Goal: Obtain resource: Download file/media

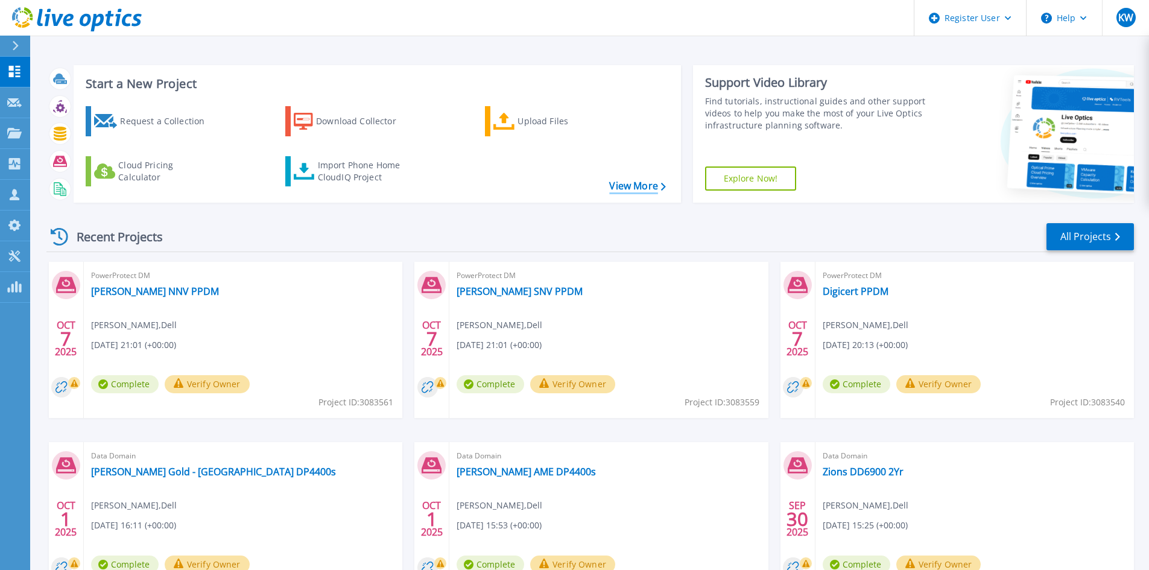
click at [653, 189] on link "View More" at bounding box center [637, 185] width 56 height 11
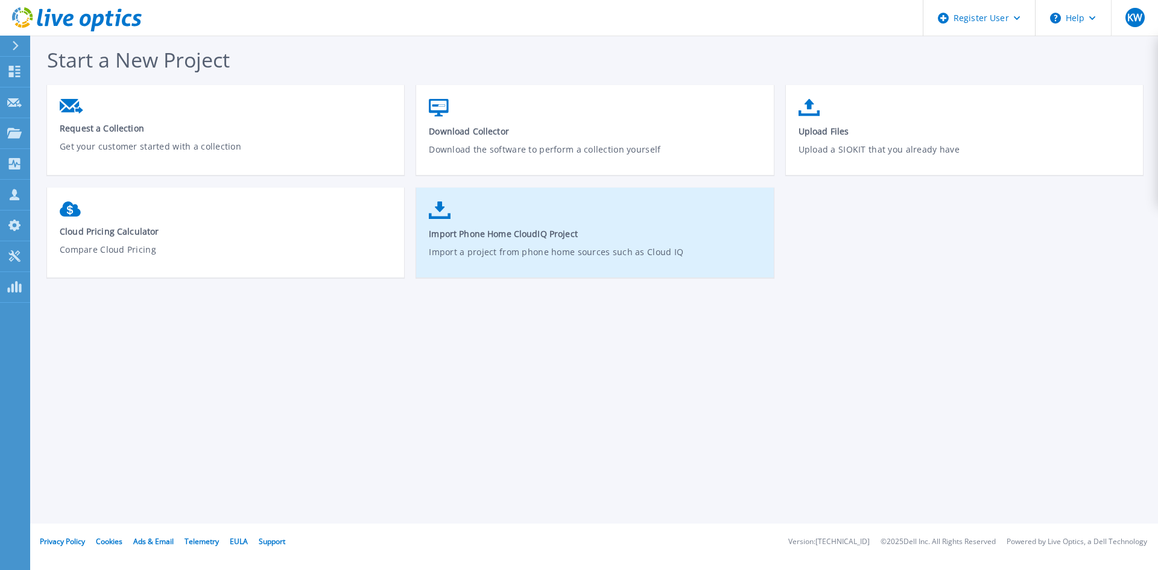
click at [494, 230] on span "Import Phone Home CloudIQ Project" at bounding box center [595, 233] width 332 height 11
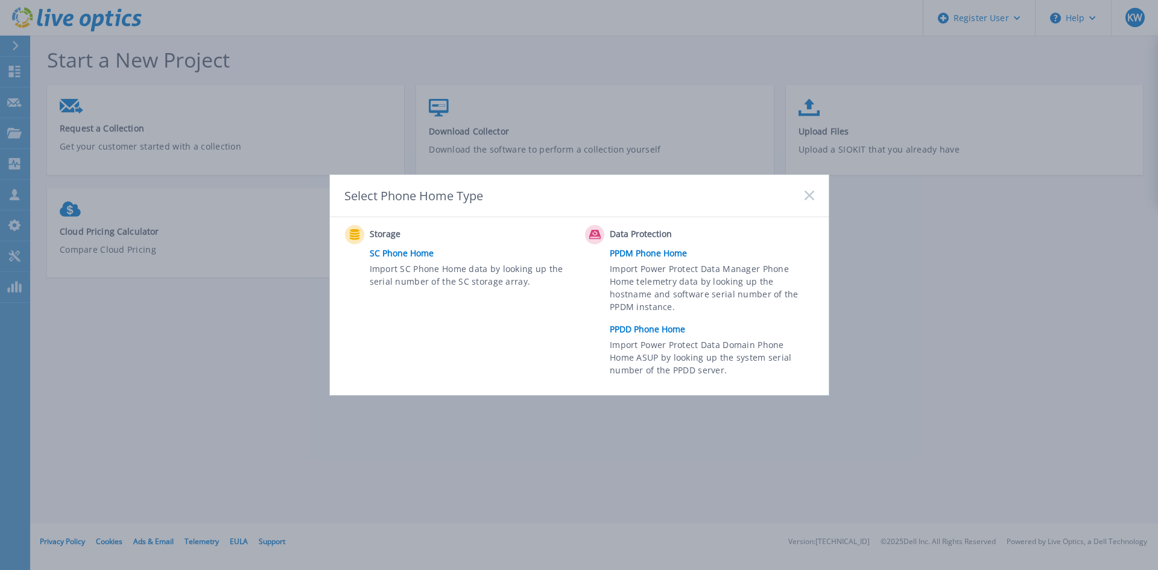
click at [662, 329] on link "PPDD Phone Home" at bounding box center [715, 329] width 210 height 18
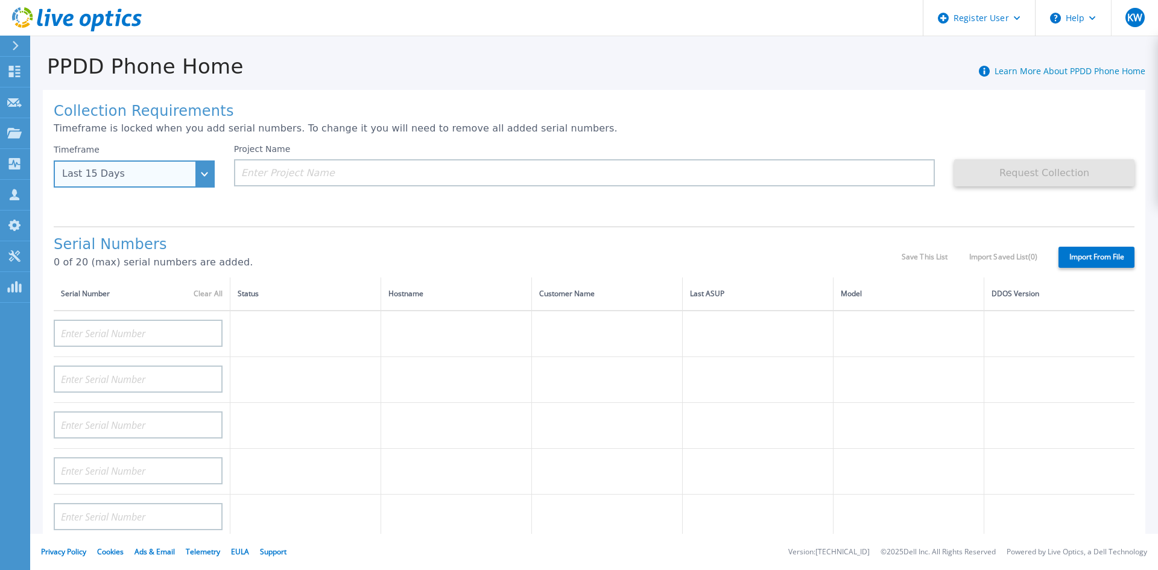
click at [197, 176] on div "Last 15 Days" at bounding box center [134, 173] width 161 height 27
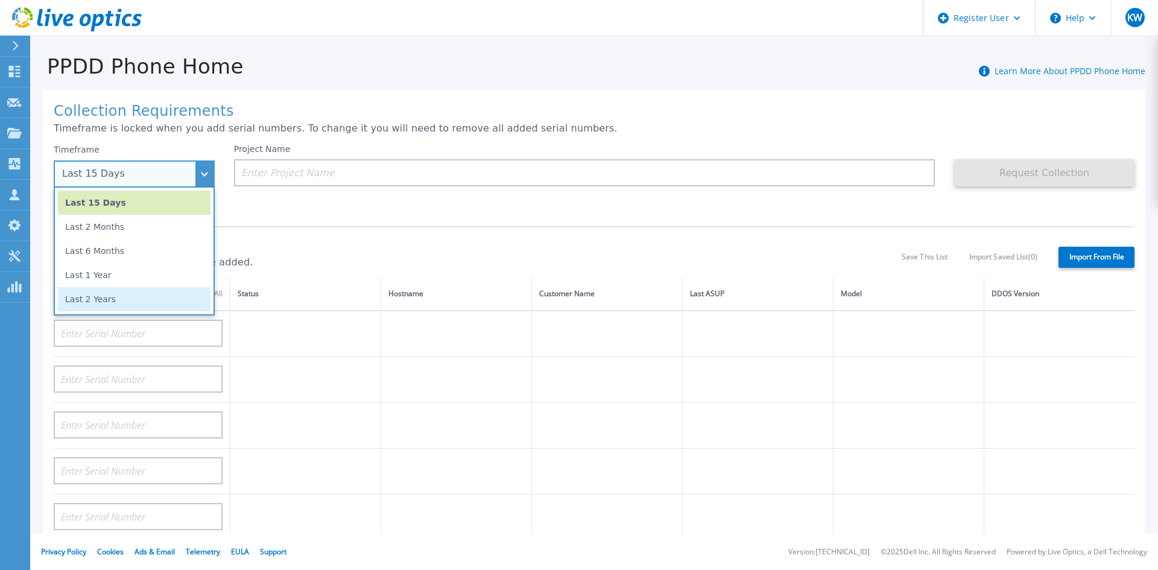
click at [142, 294] on li "Last 2 Years" at bounding box center [134, 299] width 153 height 24
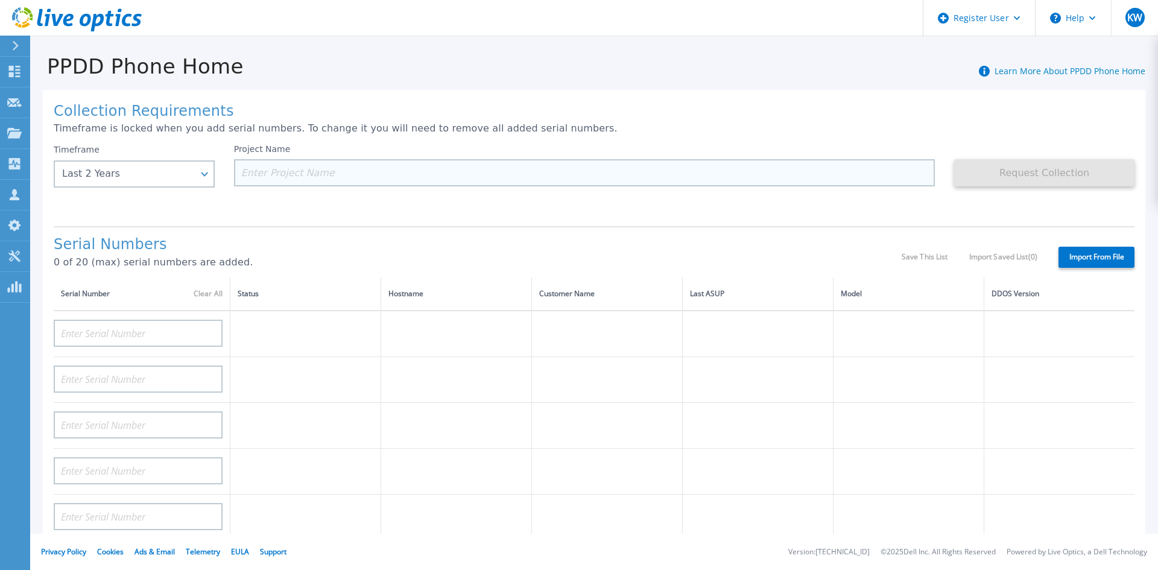
click at [330, 174] on input at bounding box center [584, 172] width 701 height 27
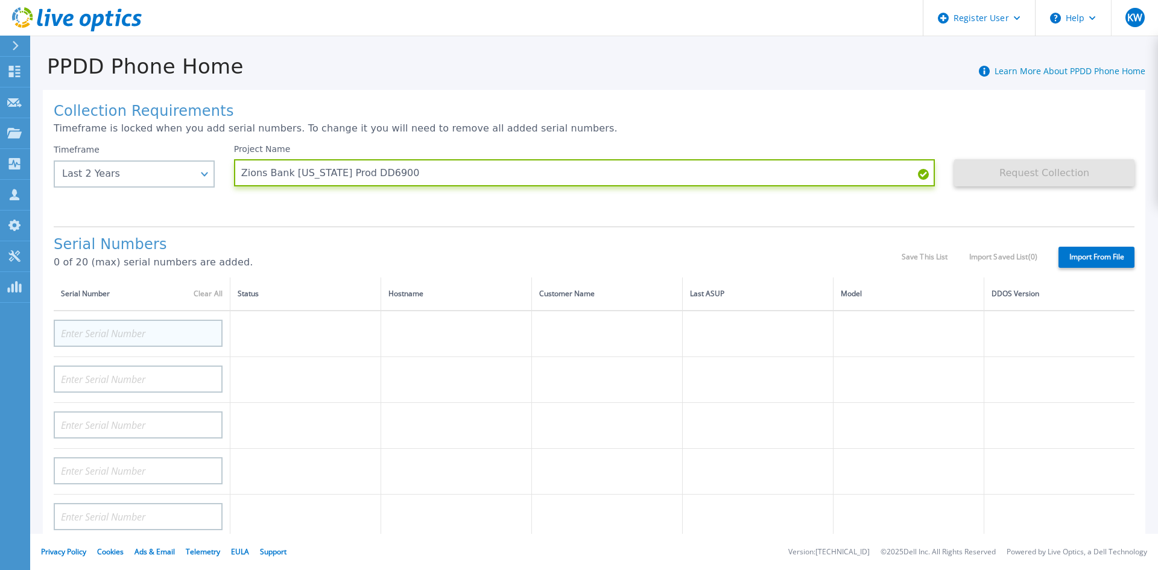
type input "Zions Bank [US_STATE] Prod DD6900"
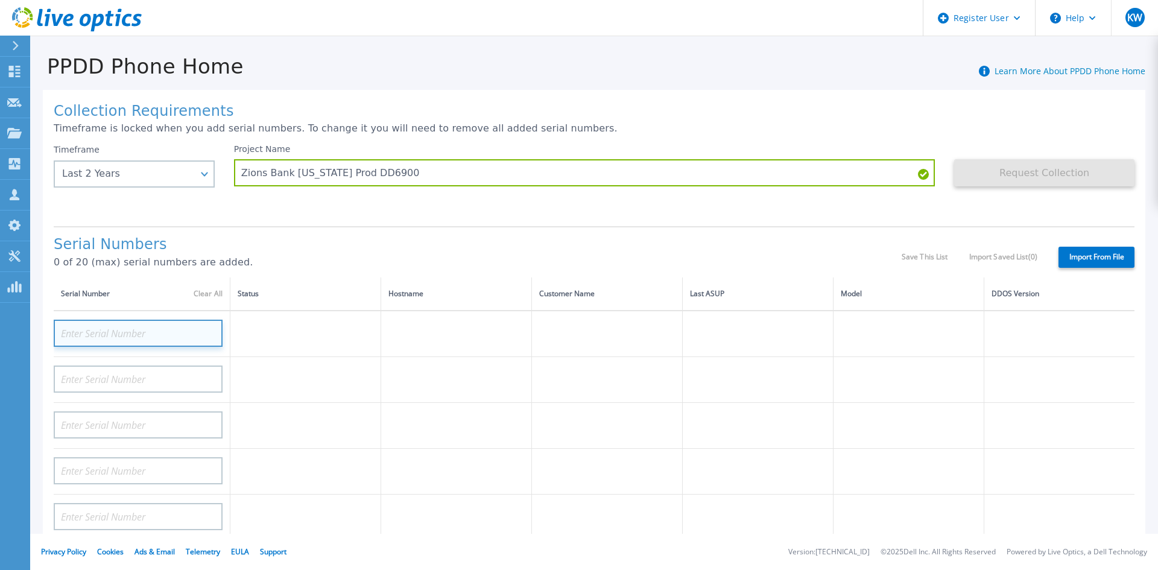
click at [134, 329] on input at bounding box center [138, 333] width 169 height 27
paste input "APM00211804847"
type input "APM00211804847"
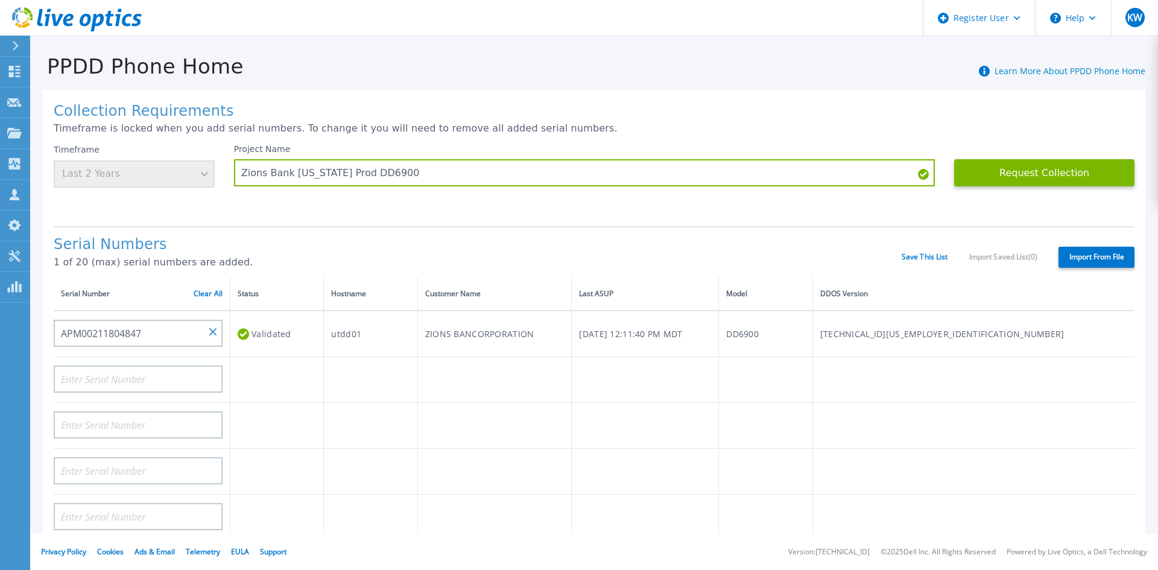
click at [639, 117] on h1 "Collection Requirements" at bounding box center [594, 111] width 1081 height 17
click at [1042, 177] on button "Request Collection" at bounding box center [1044, 172] width 180 height 27
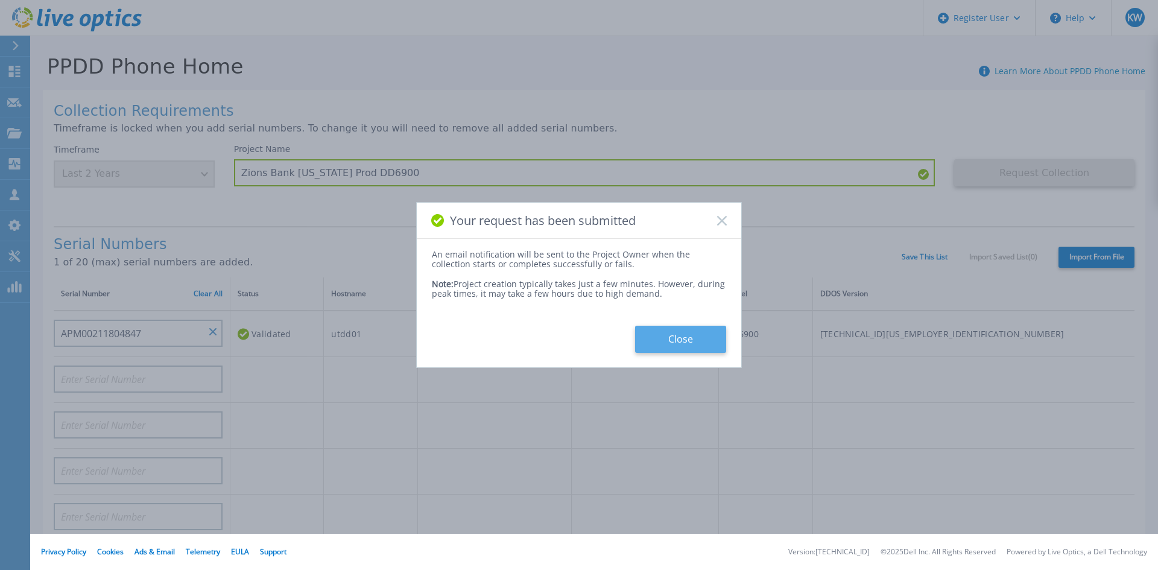
click at [704, 333] on button "Close" at bounding box center [680, 339] width 91 height 27
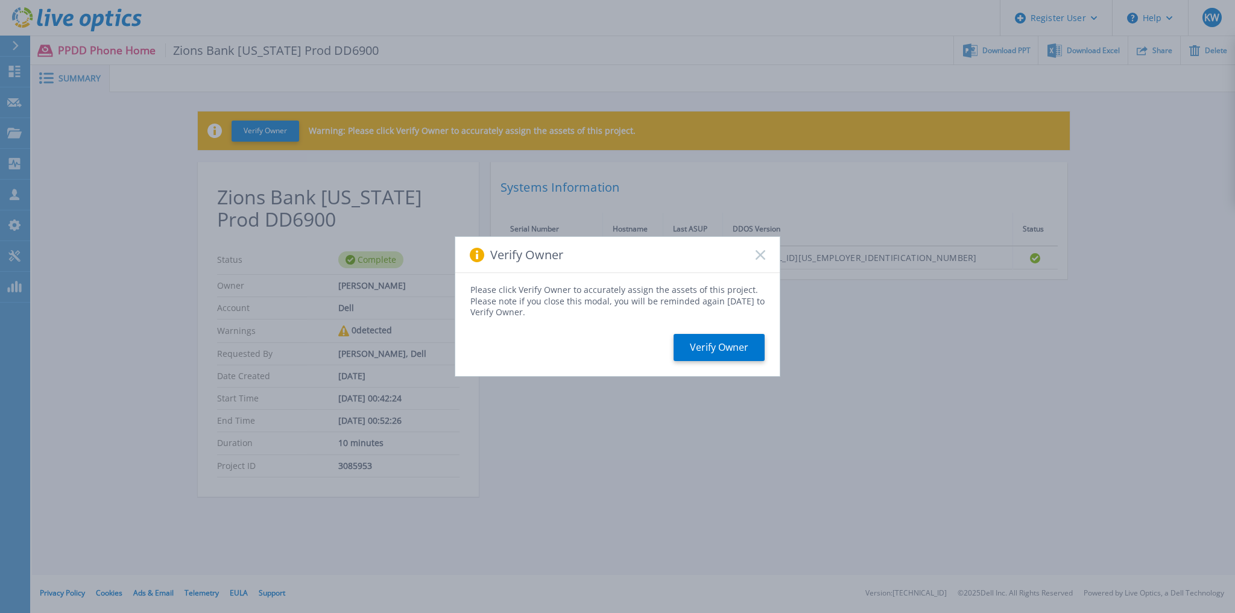
click at [731, 364] on div "Please click Verify Owner to accurately assign the assets of this project. Plea…" at bounding box center [617, 324] width 324 height 103
click at [731, 339] on button "Verify Owner" at bounding box center [719, 347] width 91 height 27
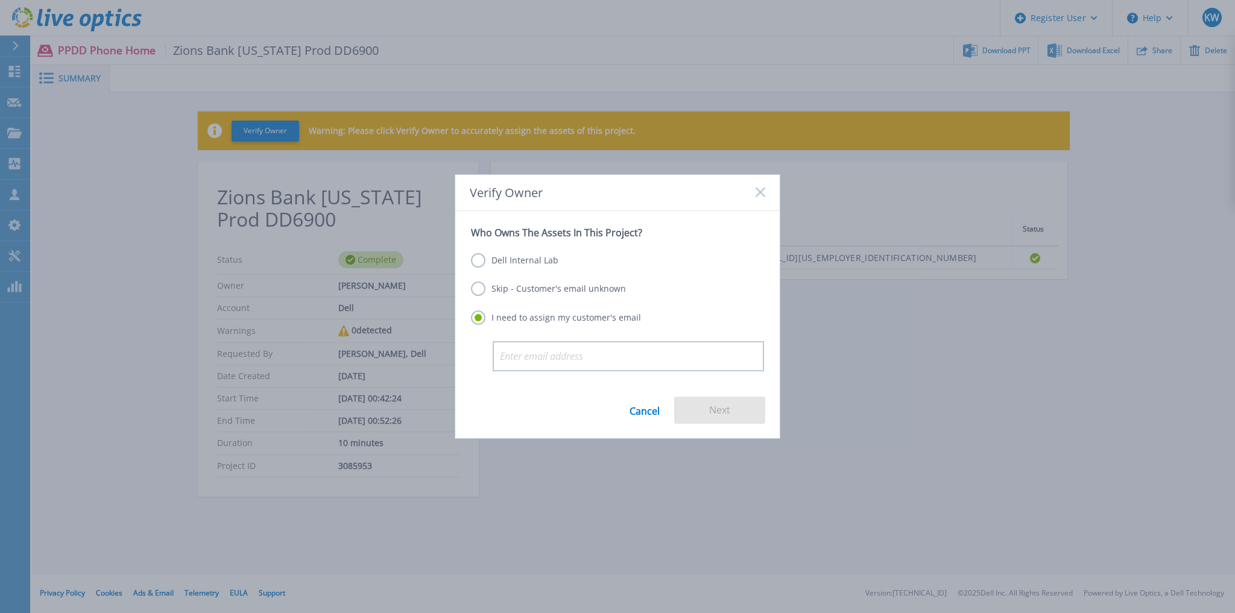
click at [513, 261] on label "Dell Internal Lab" at bounding box center [514, 260] width 87 height 14
click at [0, 0] on input "Dell Internal Lab" at bounding box center [0, 0] width 0 height 0
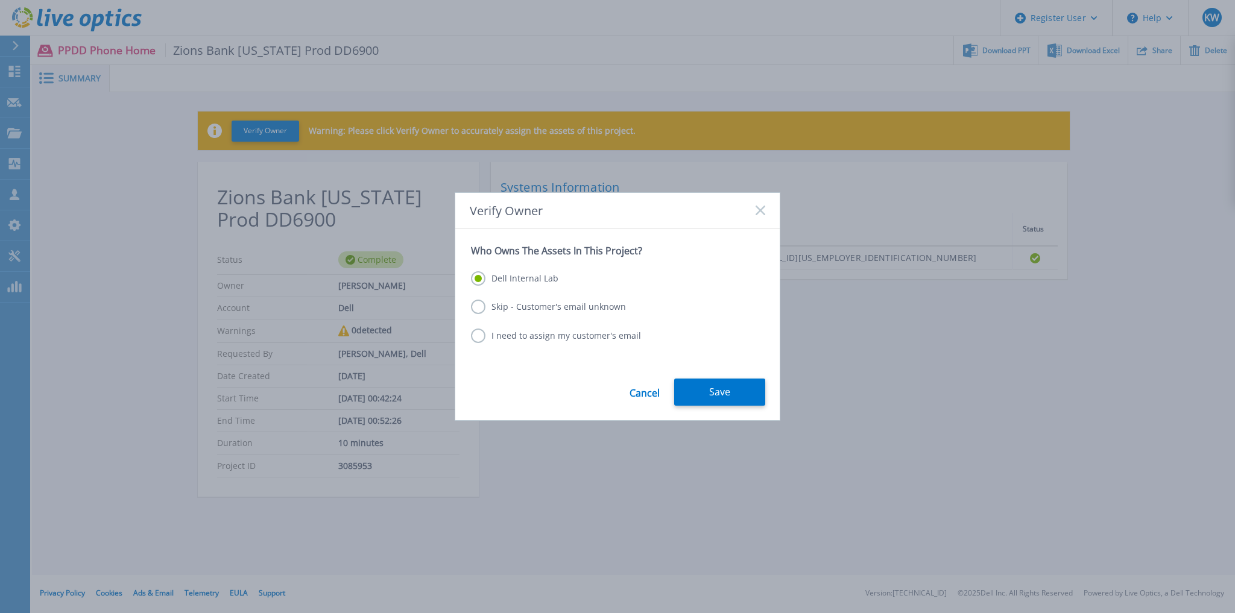
click at [514, 306] on label "Skip - Customer's email unknown" at bounding box center [548, 307] width 155 height 14
click at [0, 0] on input "Skip - Customer's email unknown" at bounding box center [0, 0] width 0 height 0
click at [727, 386] on button "Next" at bounding box center [719, 392] width 91 height 27
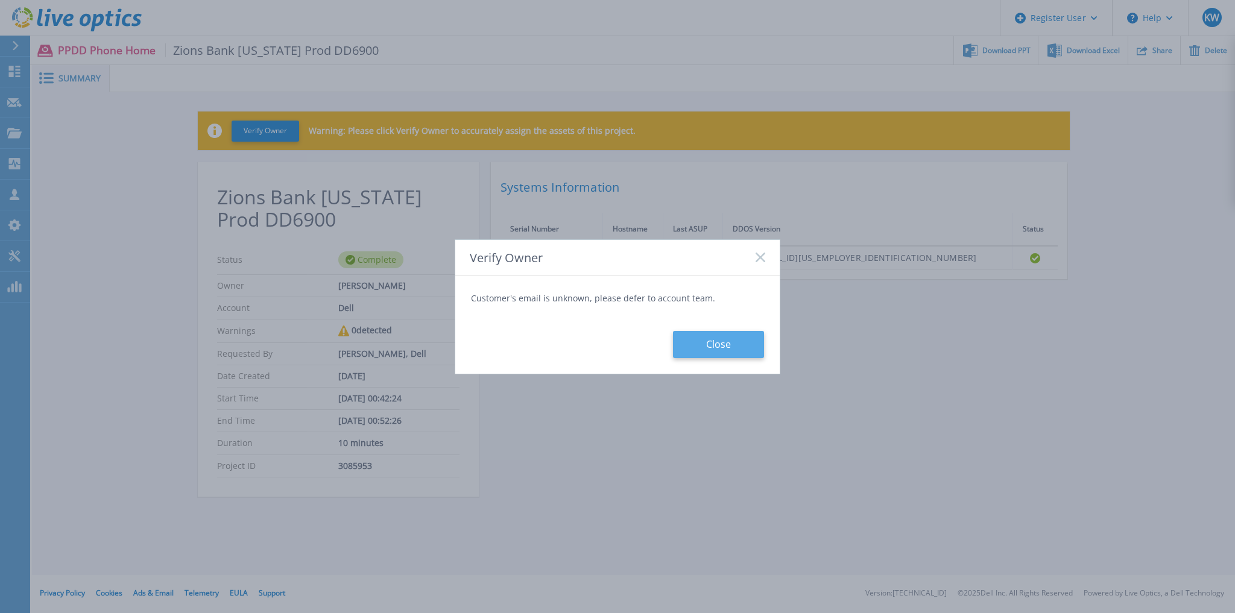
click at [730, 354] on button "Close" at bounding box center [718, 344] width 91 height 27
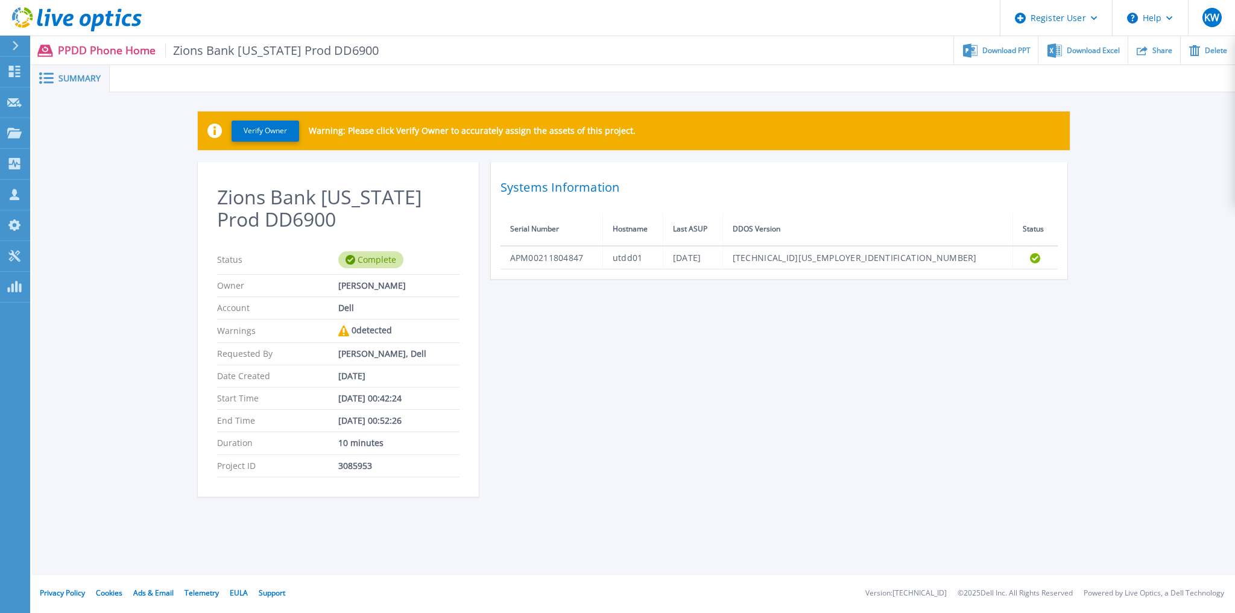
drag, startPoint x: 1050, startPoint y: 398, endPoint x: 222, endPoint y: 285, distance: 836.3
click at [847, 359] on div "Zions Bank [US_STATE] Prod DD6900 Status Complete Owner [PERSON_NAME] Account D…" at bounding box center [634, 336] width 872 height 349
click at [991, 53] on span "Download PPT" at bounding box center [1006, 49] width 48 height 7
click at [1098, 46] on span "Download Excel" at bounding box center [1093, 49] width 53 height 7
click at [808, 393] on div "Zions Bank [US_STATE] Prod DD6900 Status Complete Owner [PERSON_NAME] Account D…" at bounding box center [634, 336] width 872 height 349
